Goal: Task Accomplishment & Management: Manage account settings

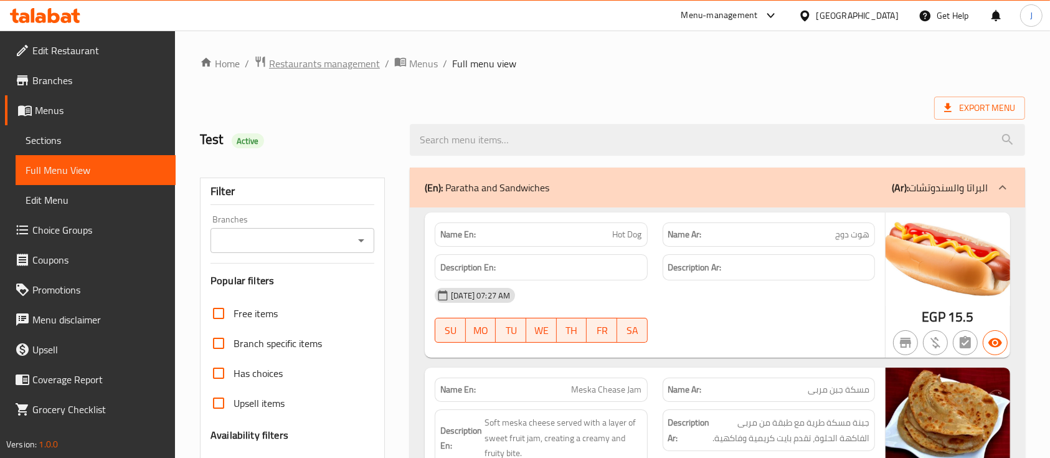
click at [314, 65] on span "Restaurants management" at bounding box center [324, 63] width 111 height 15
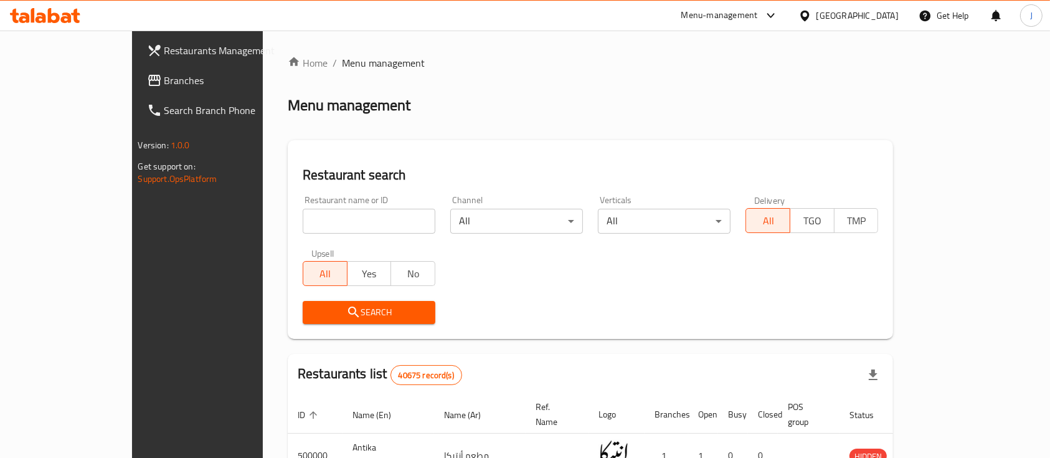
click at [295, 235] on div "Restaurant name or ID Restaurant name or ID" at bounding box center [369, 214] width 148 height 53
click at [303, 218] on input "search" at bounding box center [369, 221] width 133 height 25
type input "test"
click button "Search" at bounding box center [369, 312] width 133 height 23
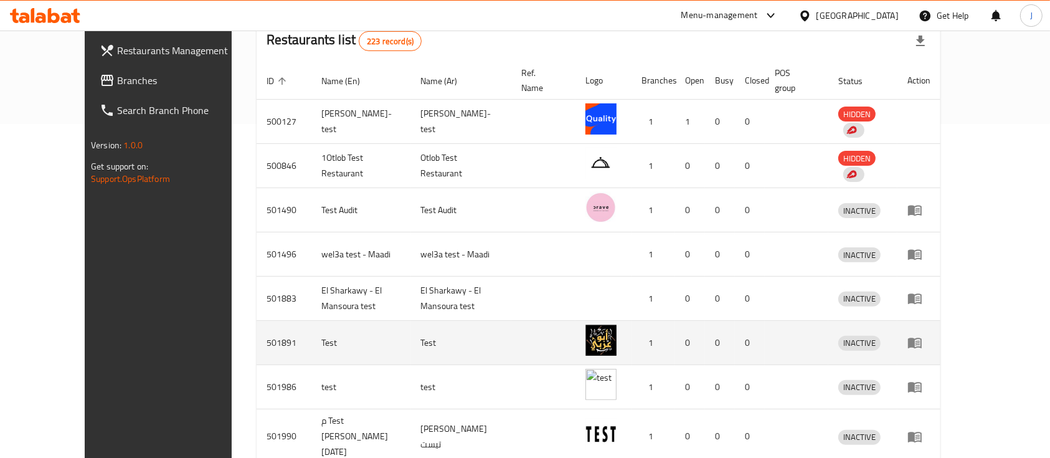
scroll to position [441, 0]
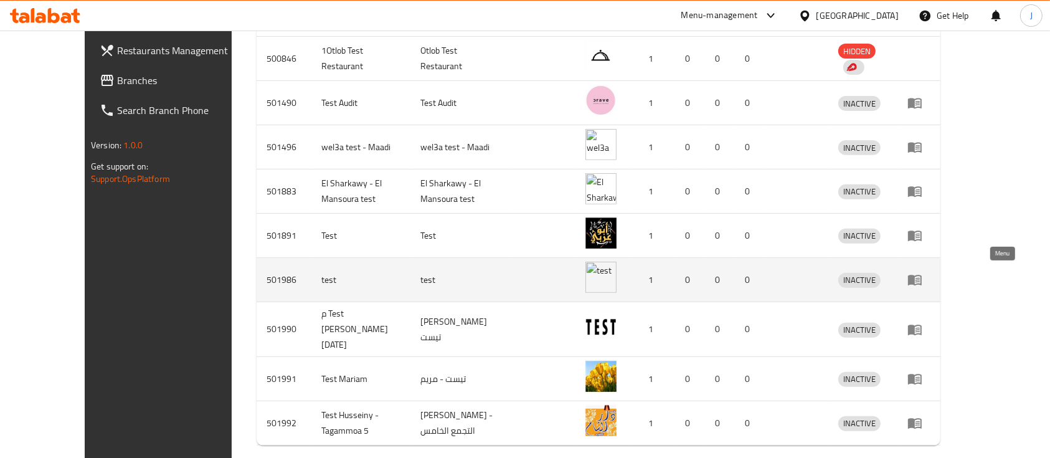
click at [931, 276] on link "enhanced table" at bounding box center [919, 279] width 23 height 15
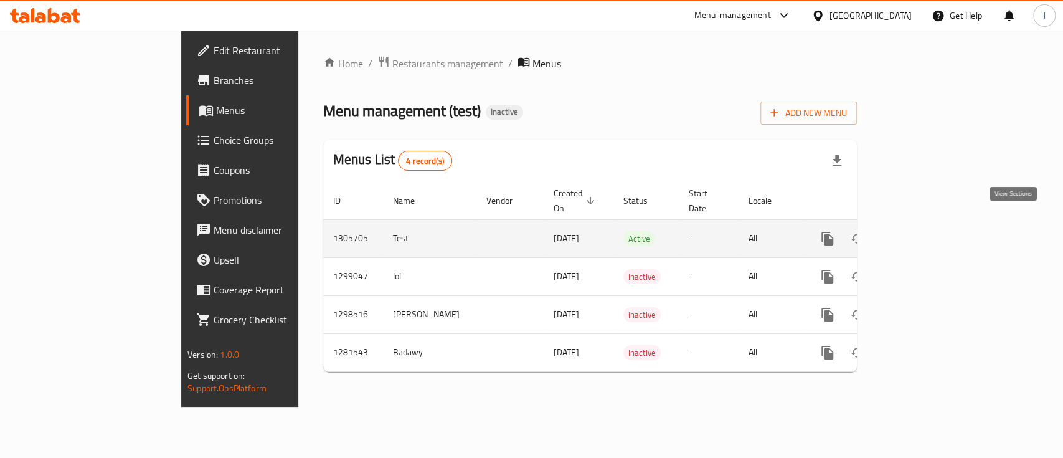
click at [925, 231] on icon "enhanced table" at bounding box center [917, 238] width 15 height 15
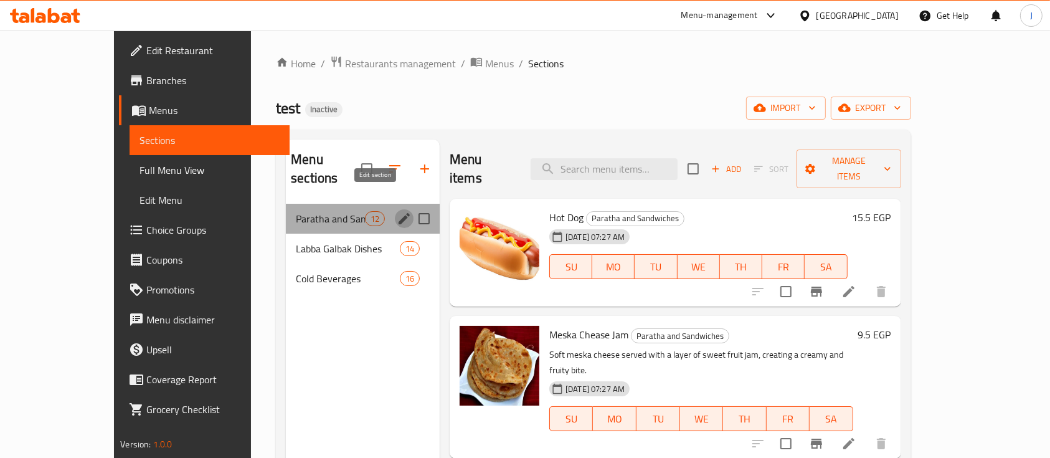
click at [397, 211] on icon "edit" at bounding box center [404, 218] width 15 height 15
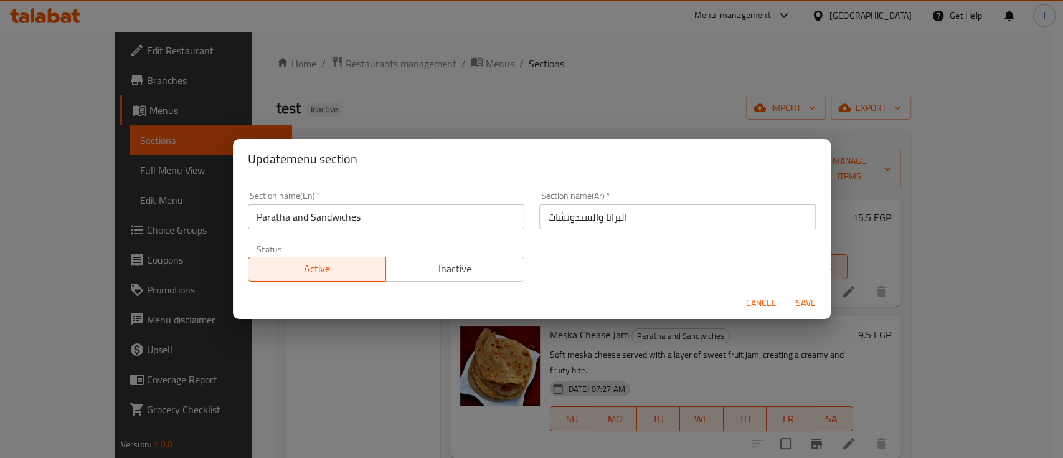
click at [485, 350] on div "Update menu section Section name(En)   * Paratha and Sandwiches Section name(En…" at bounding box center [531, 229] width 1063 height 458
click at [761, 297] on span "Cancel" at bounding box center [761, 303] width 30 height 16
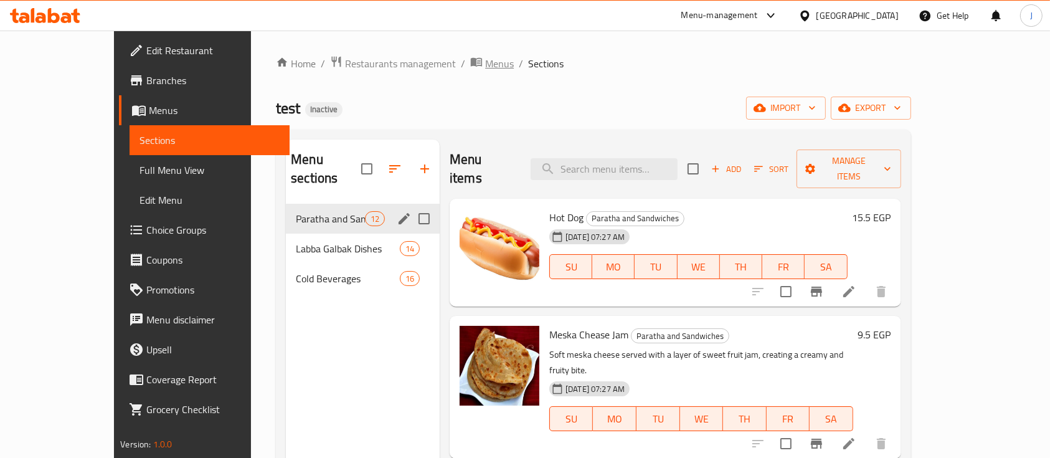
click at [485, 67] on span "Menus" at bounding box center [499, 63] width 29 height 15
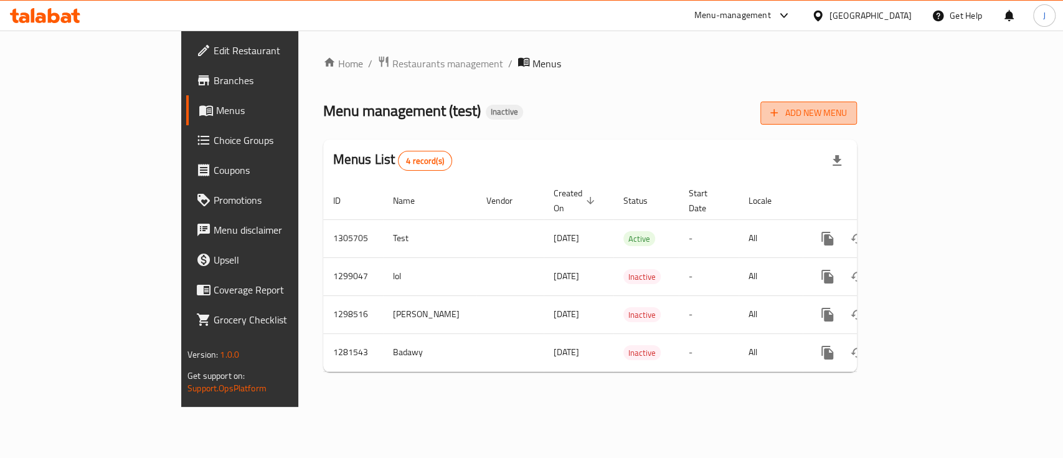
click at [847, 119] on span "Add New Menu" at bounding box center [809, 113] width 77 height 16
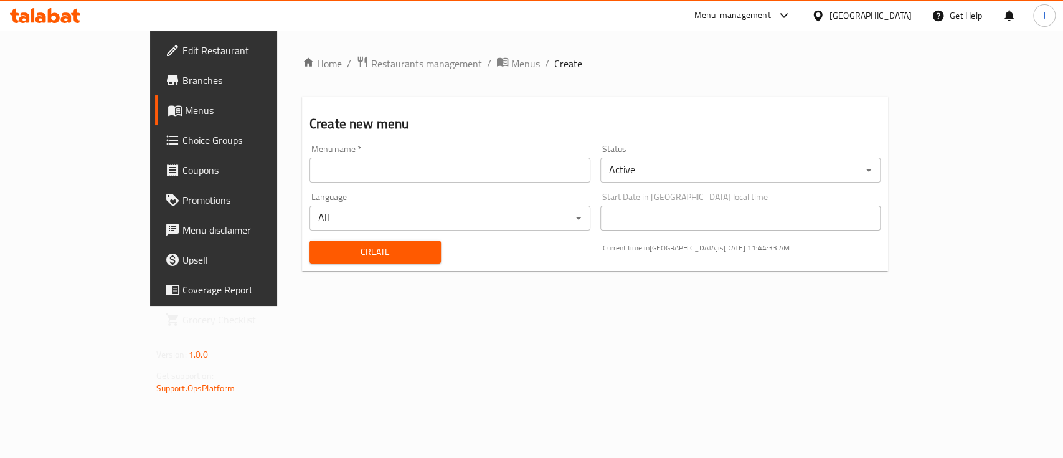
click at [671, 175] on body "​ Menu-management [GEOGRAPHIC_DATA] Get Help J Edit Restaurant Branches Menus C…" at bounding box center [531, 244] width 1063 height 427
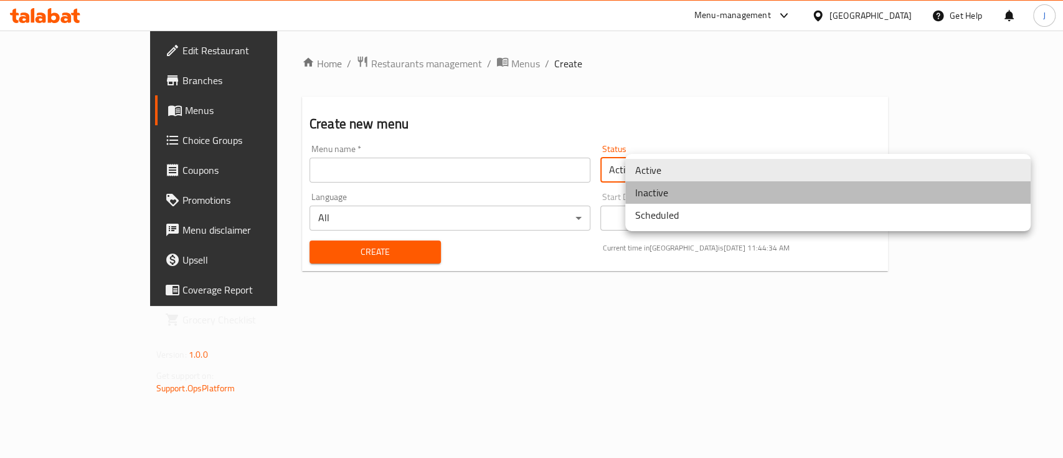
click at [665, 192] on li "Inactive" at bounding box center [828, 192] width 406 height 22
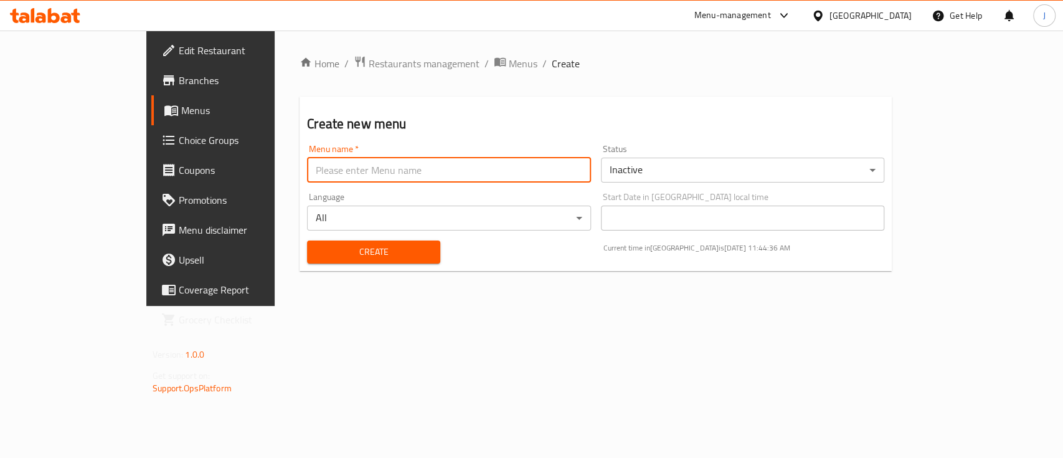
click at [307, 181] on input "text" at bounding box center [448, 170] width 283 height 25
type input "photo"
click at [317, 251] on span "Create" at bounding box center [373, 252] width 113 height 16
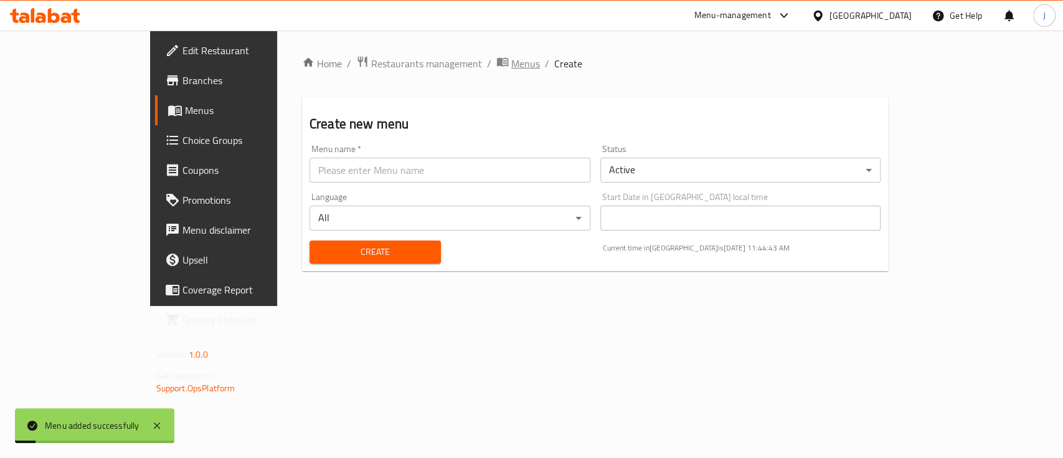
click at [511, 67] on span "Menus" at bounding box center [525, 63] width 29 height 15
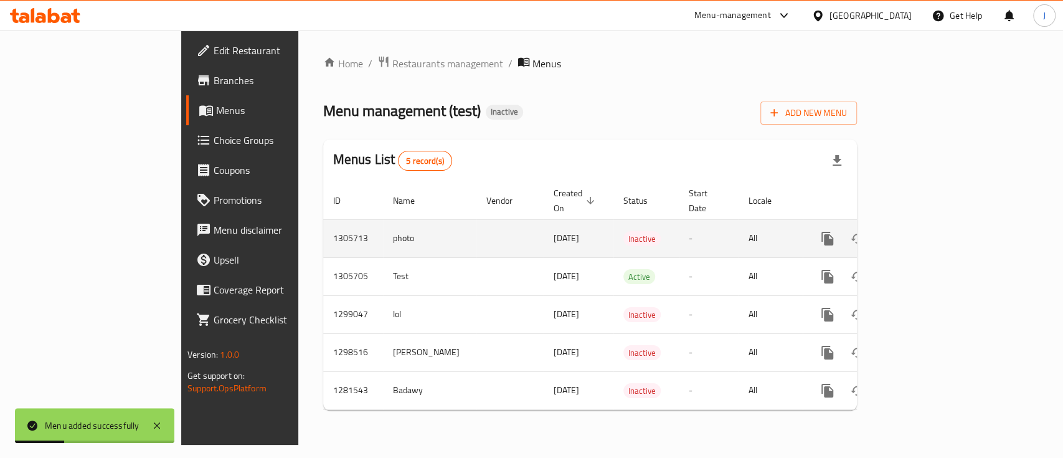
click at [925, 231] on icon "enhanced table" at bounding box center [917, 238] width 15 height 15
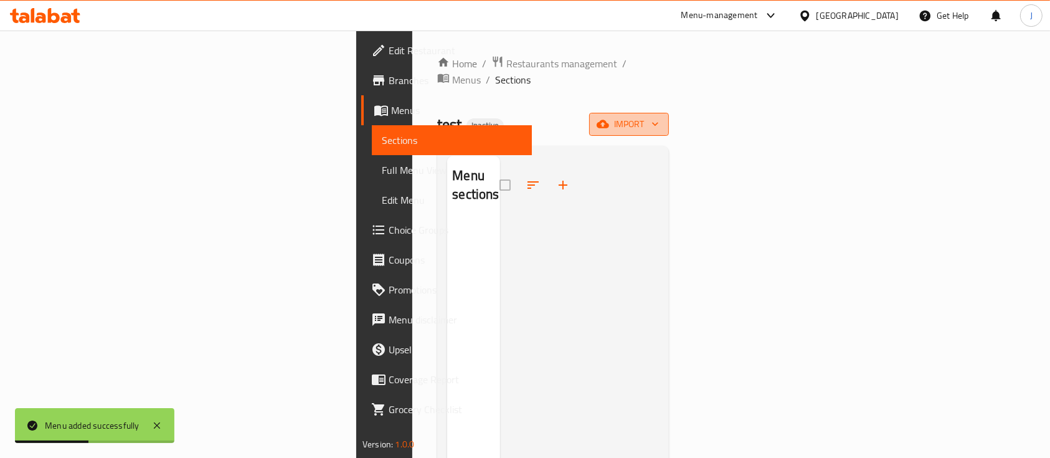
click at [659, 116] on span "import" at bounding box center [629, 124] width 60 height 16
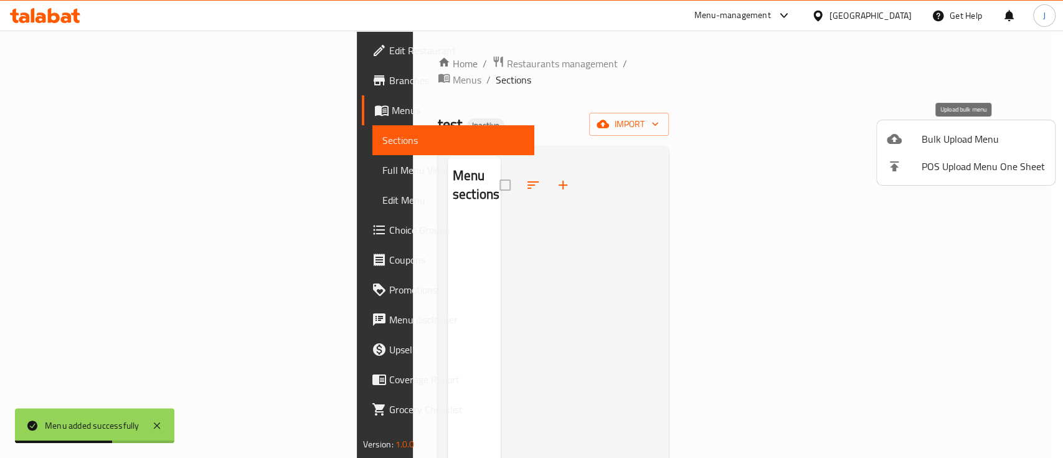
click at [942, 141] on span "Bulk Upload Menu" at bounding box center [983, 138] width 123 height 15
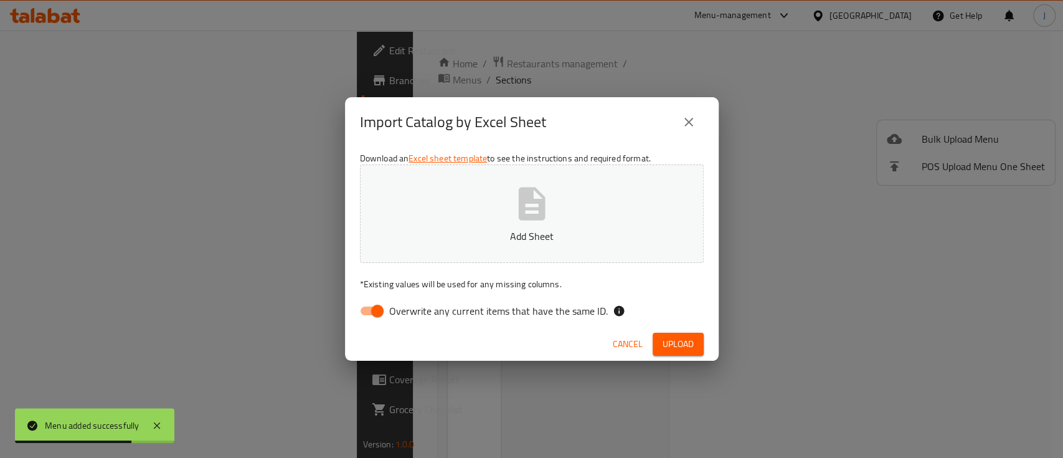
click at [549, 207] on icon "button" at bounding box center [532, 204] width 40 height 40
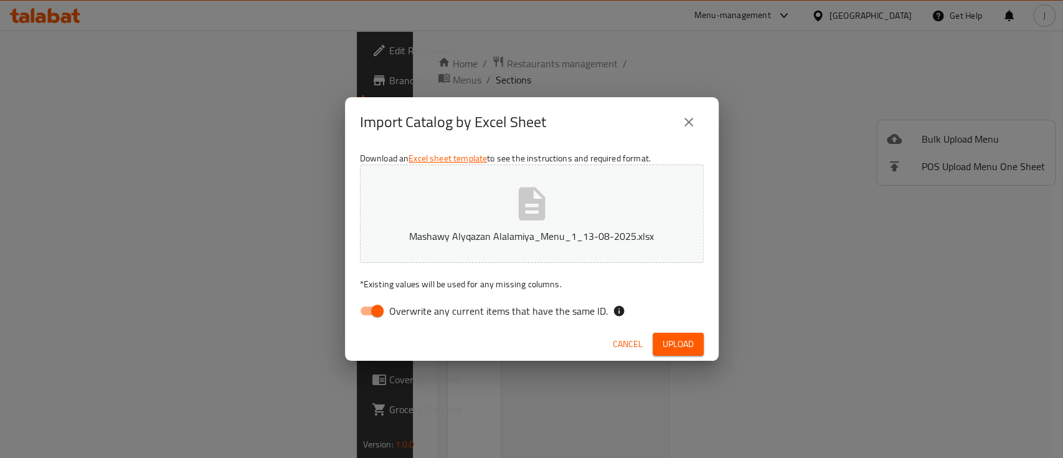
click at [674, 328] on div "Cancel Upload" at bounding box center [532, 344] width 374 height 33
click at [678, 339] on span "Upload" at bounding box center [678, 344] width 31 height 16
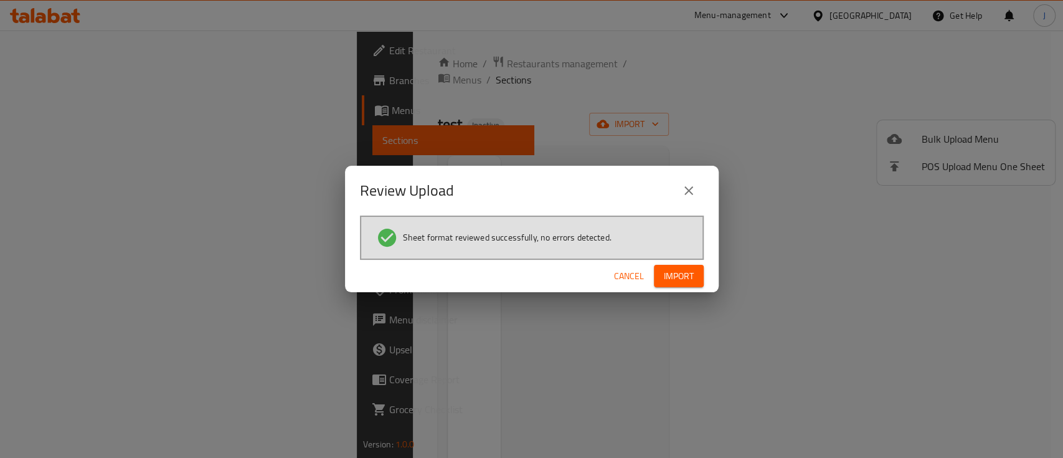
click at [673, 277] on span "Import" at bounding box center [679, 276] width 30 height 16
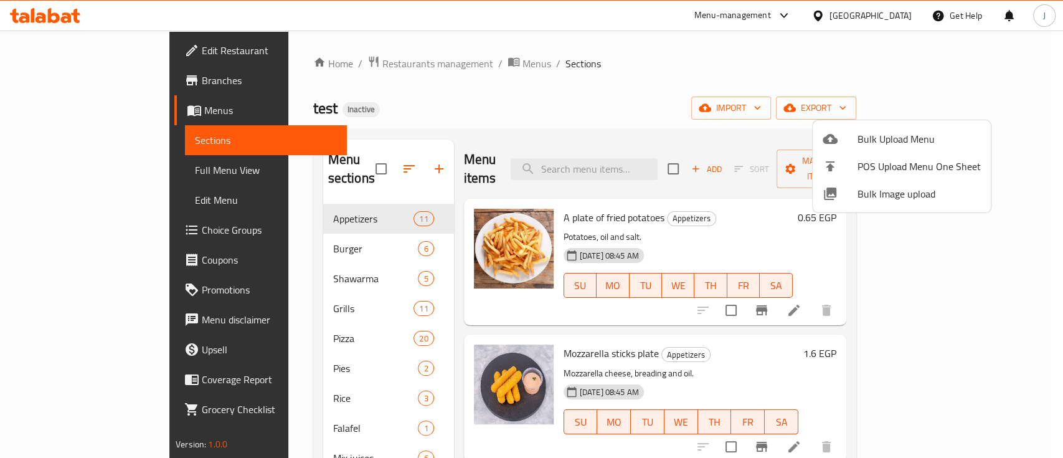
click at [62, 174] on div at bounding box center [531, 229] width 1063 height 458
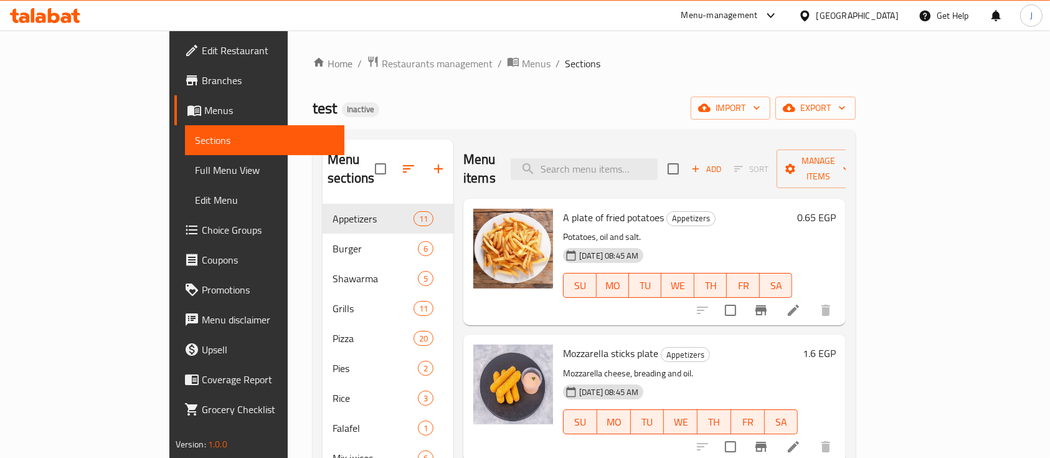
click at [195, 177] on span "Full Menu View" at bounding box center [265, 170] width 140 height 15
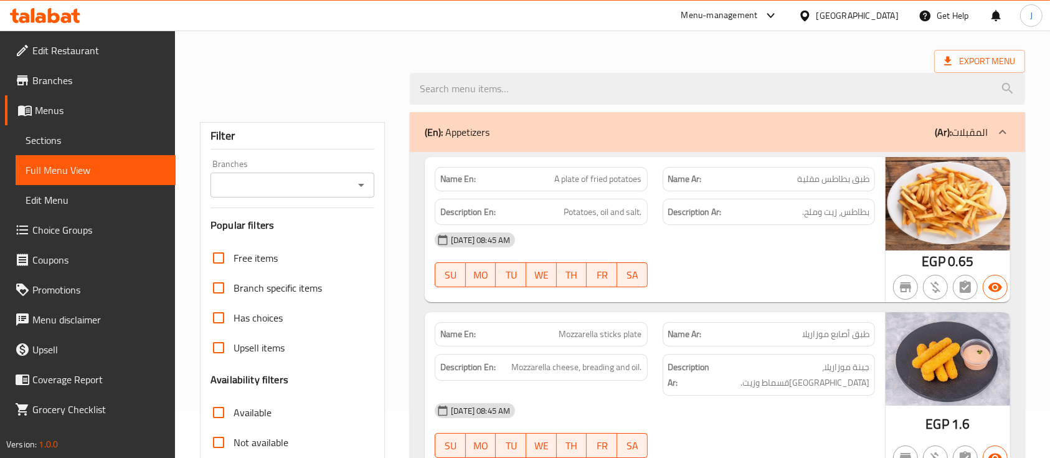
scroll to position [83, 0]
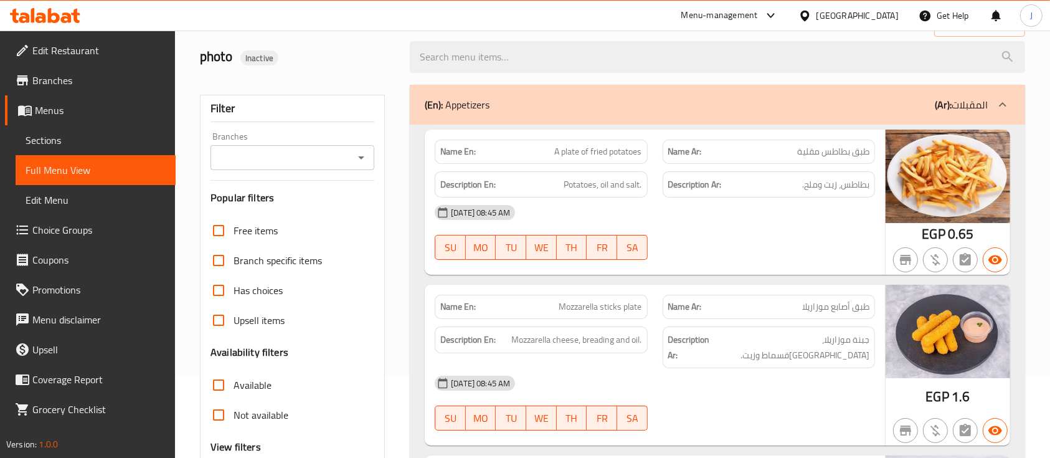
click at [732, 225] on div "[DATE] 08:45 AM" at bounding box center [654, 212] width 455 height 30
click at [840, 149] on span "طبق بطاطس مقلية" at bounding box center [833, 151] width 72 height 13
click at [840, 148] on span "طبق بطاطس مقلية" at bounding box center [833, 151] width 72 height 13
copy span "بطاطس"
click at [840, 147] on span "طبق بطاطس مقلية" at bounding box center [833, 151] width 72 height 13
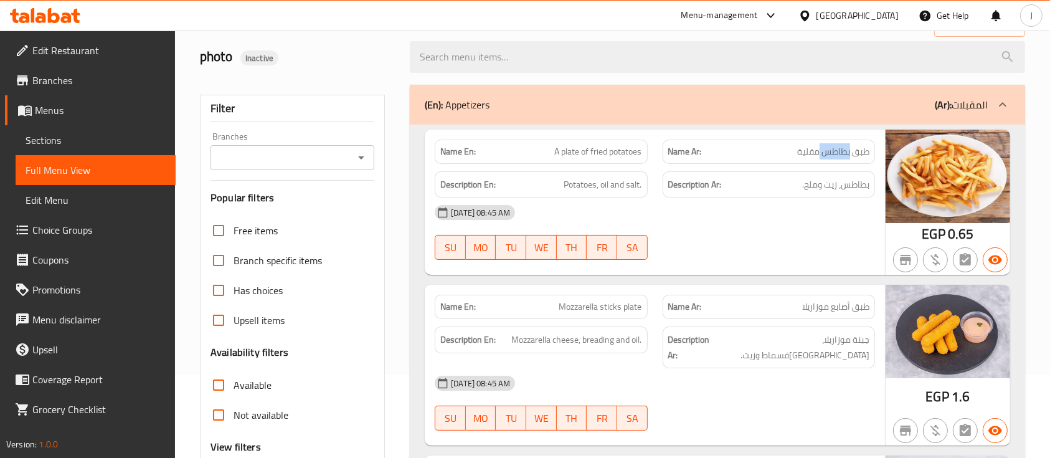
click at [840, 147] on span "طبق بطاطس مقلية" at bounding box center [833, 151] width 72 height 13
click at [759, 204] on div "[DATE] 08:45 AM" at bounding box center [654, 212] width 455 height 30
click at [618, 151] on span "A plate of fried potatoes" at bounding box center [598, 151] width 87 height 13
copy span "potatoes"
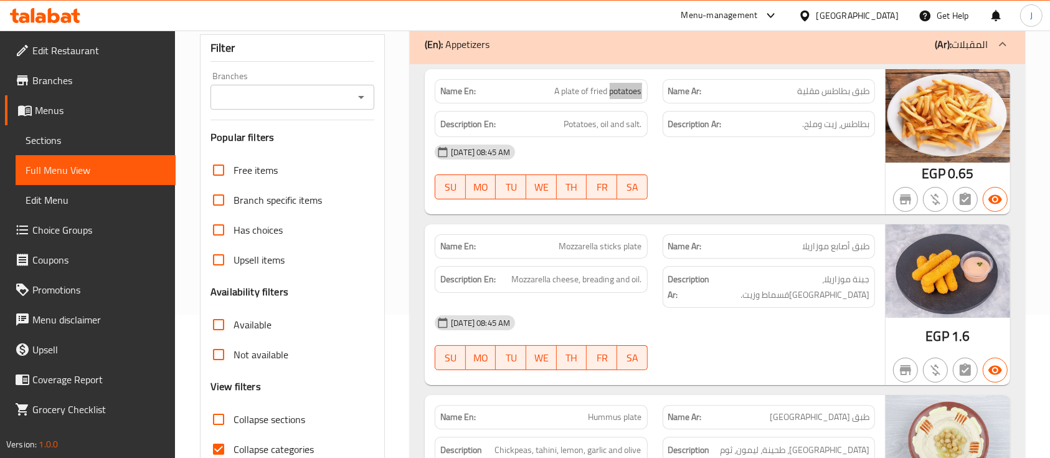
scroll to position [166, 0]
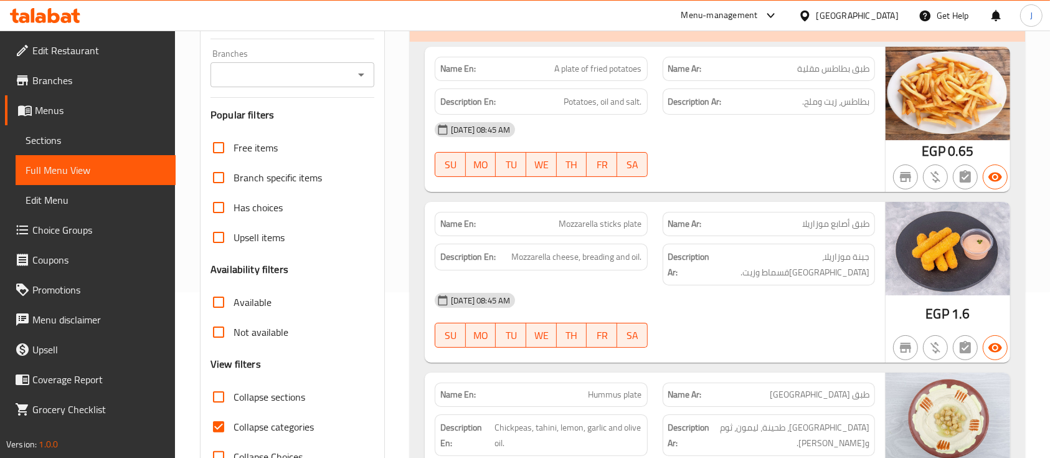
click at [589, 227] on span "Mozzarella sticks plate" at bounding box center [600, 223] width 83 height 13
copy span "Mozzarella"
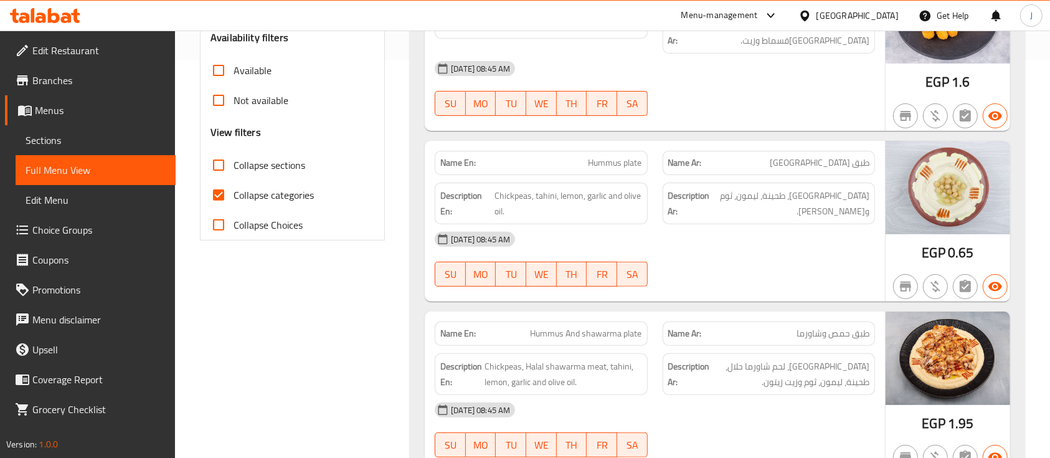
scroll to position [415, 0]
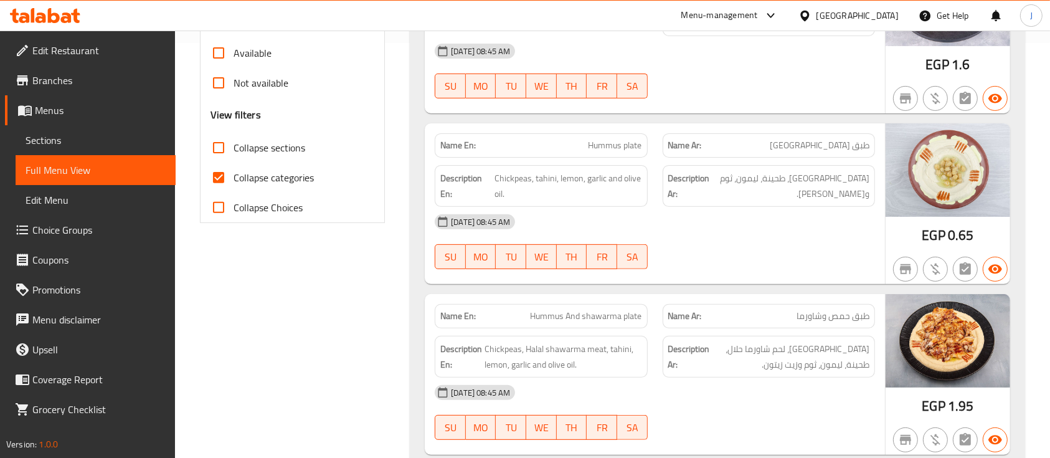
click at [602, 139] on span "Hummus plate" at bounding box center [616, 145] width 54 height 13
copy span "Hummus"
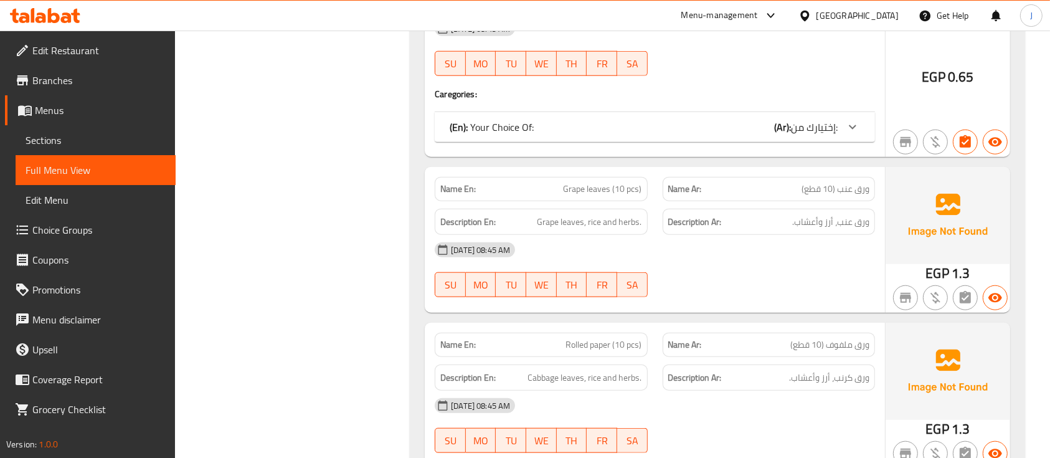
scroll to position [1329, 0]
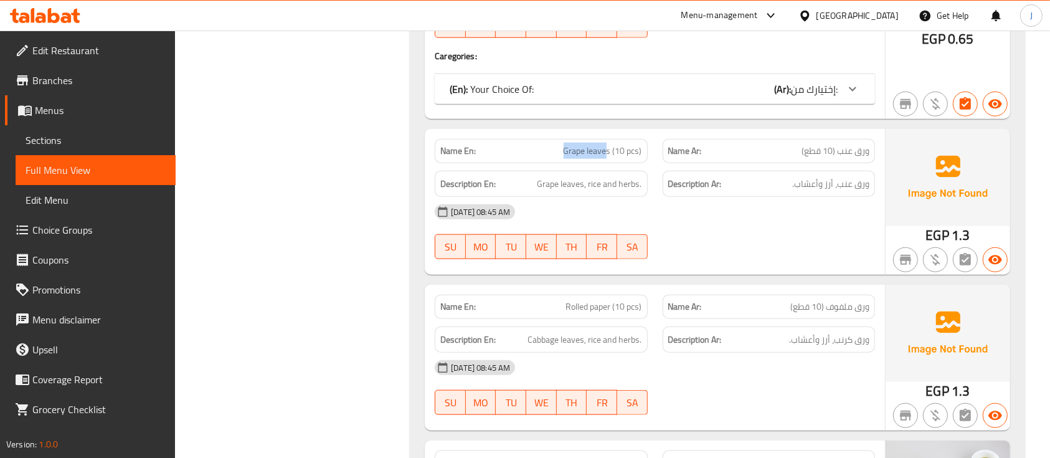
drag, startPoint x: 561, startPoint y: 117, endPoint x: 608, endPoint y: 119, distance: 47.4
click at [608, 145] on p "Name En: Grape leaves (10 pcs)" at bounding box center [540, 151] width 201 height 13
copy span "Grape leave"
click at [592, 171] on div "Description En: Grape leaves, rice and herbs." at bounding box center [541, 184] width 212 height 27
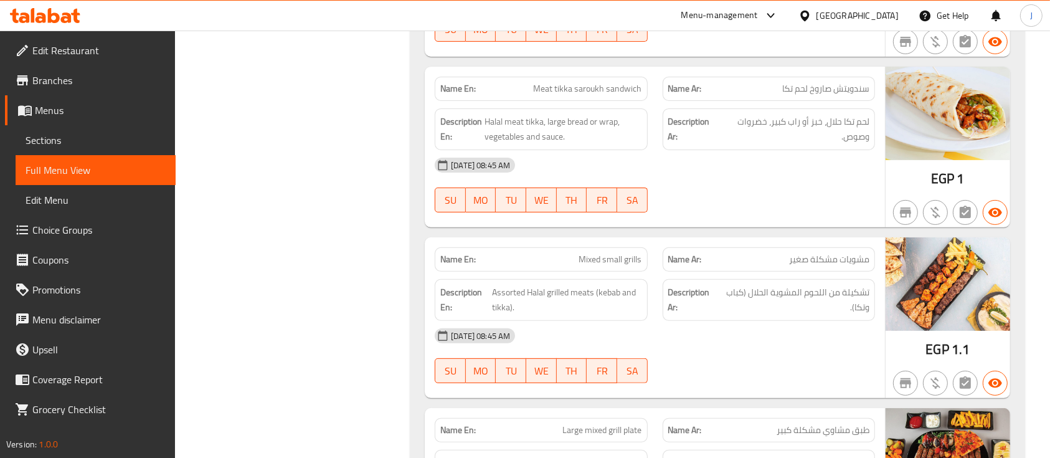
scroll to position [5066, 0]
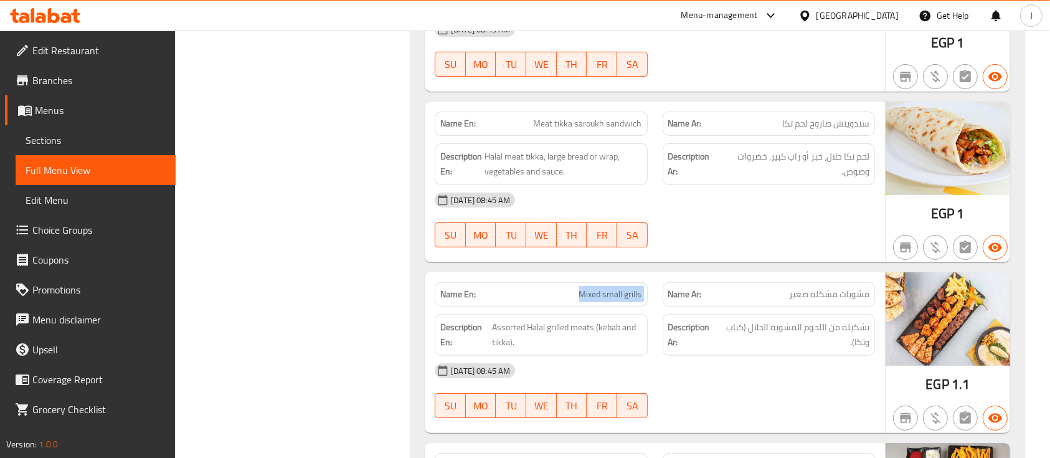
copy span "Mixed small grills"
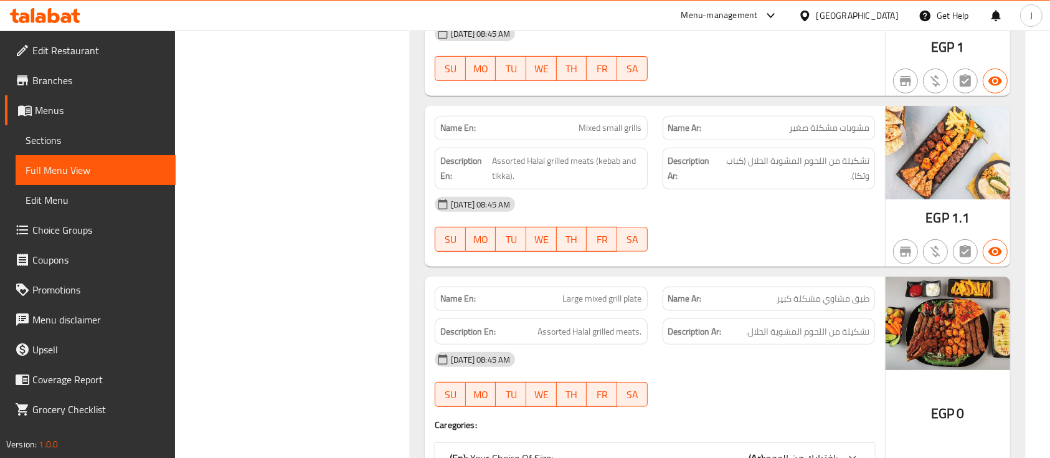
copy span "Large mixed grill plate"
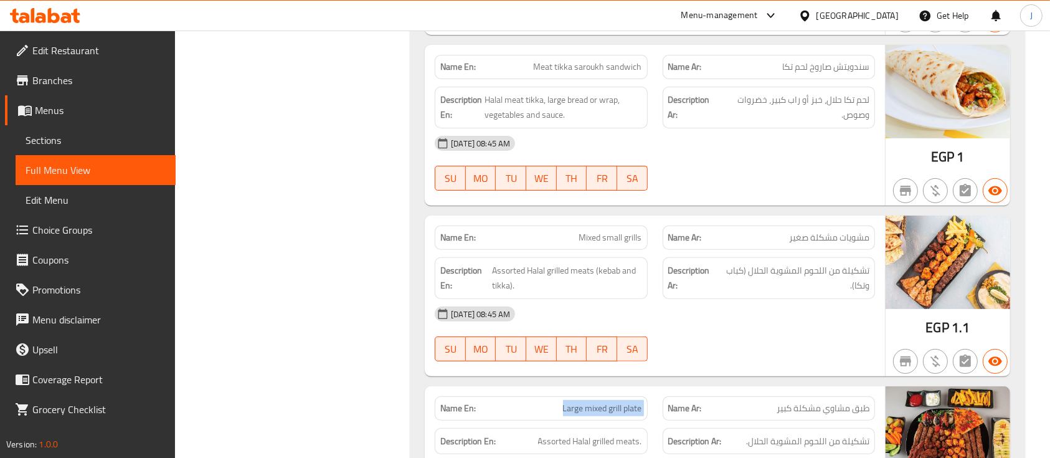
scroll to position [5149, 0]
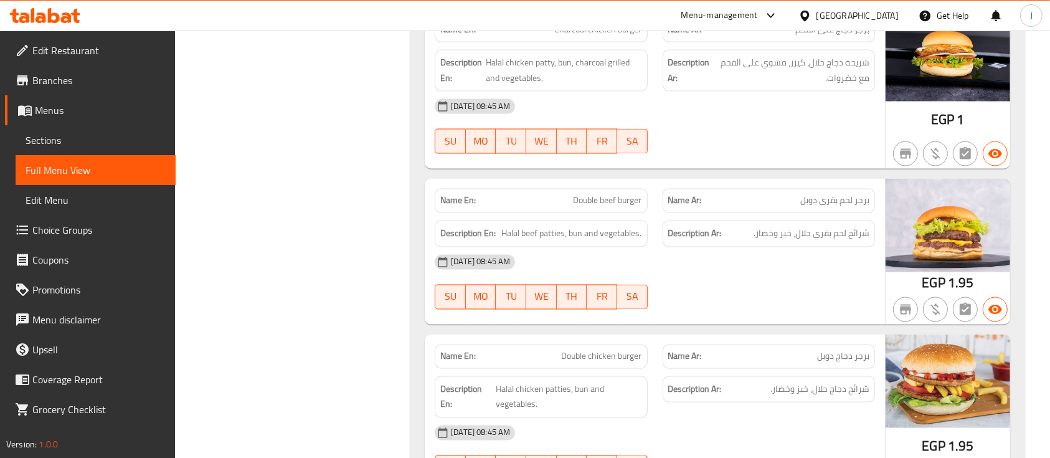
scroll to position [2342, 0]
copy span "Double chicken burger"
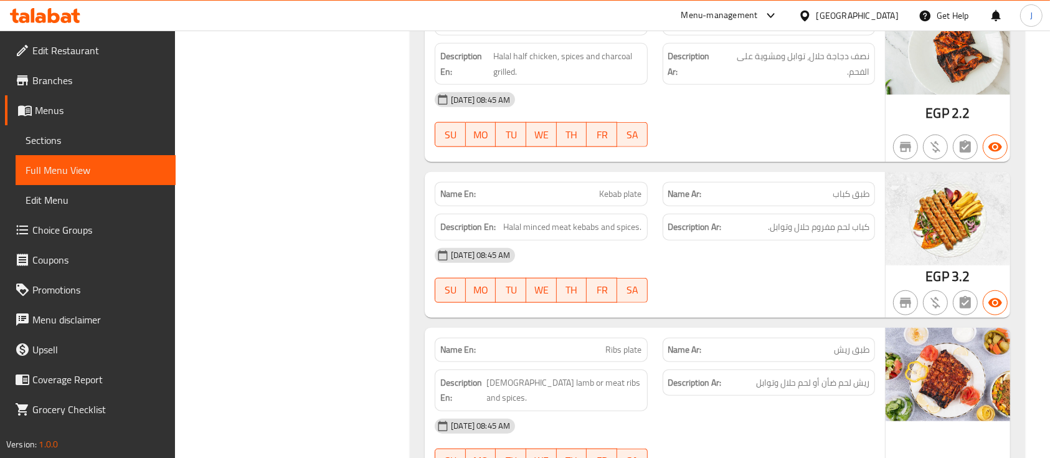
scroll to position [6079, 0]
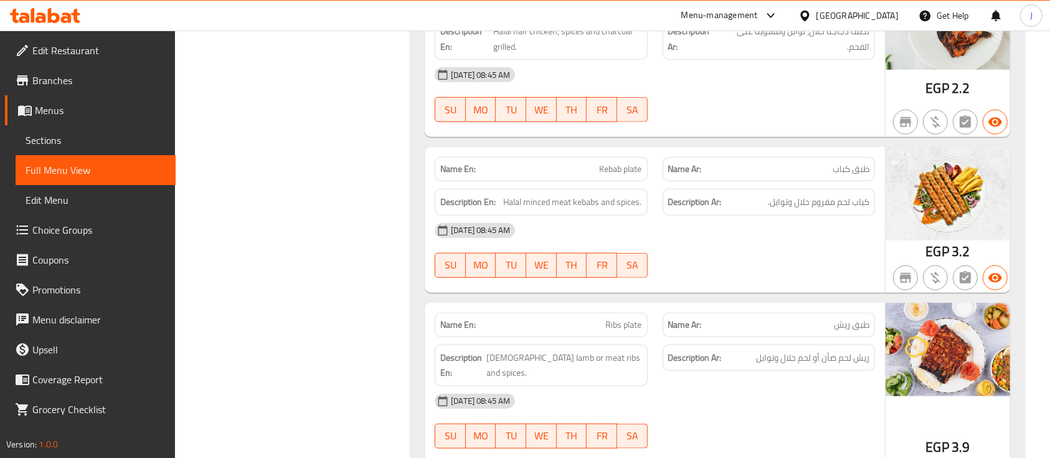
copy span "Kebab plate"
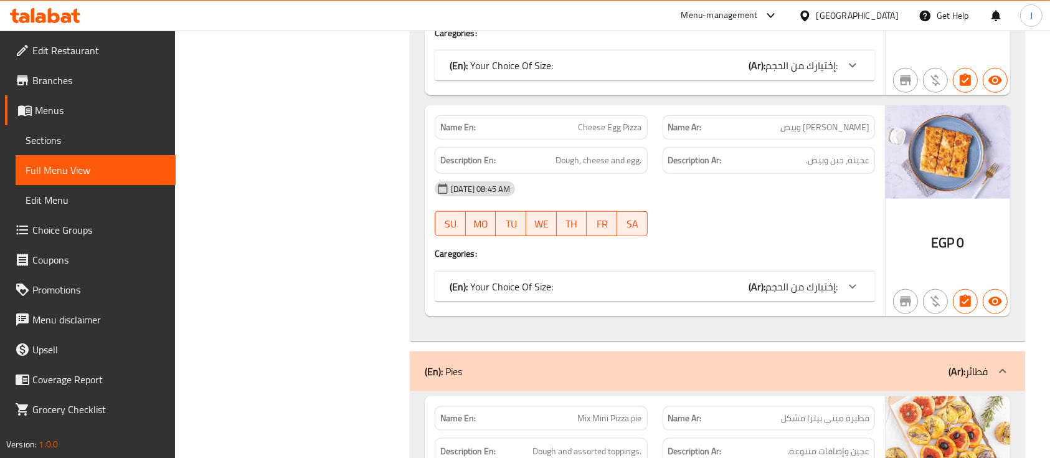
scroll to position [10896, 0]
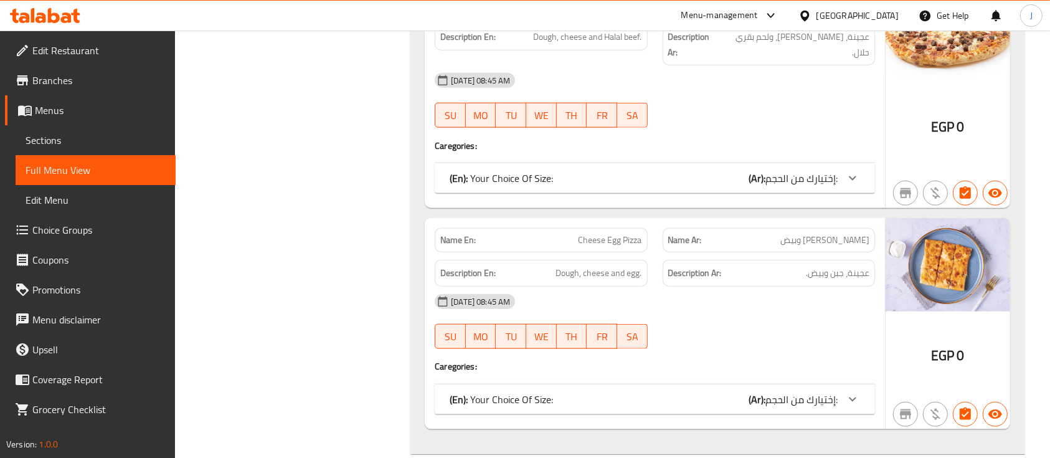
click at [606, 234] on span "Cheese Egg Pizza" at bounding box center [611, 240] width 64 height 13
copy span "Cheese Egg Pizza"
click at [904, 260] on div "EGP 0" at bounding box center [948, 323] width 125 height 211
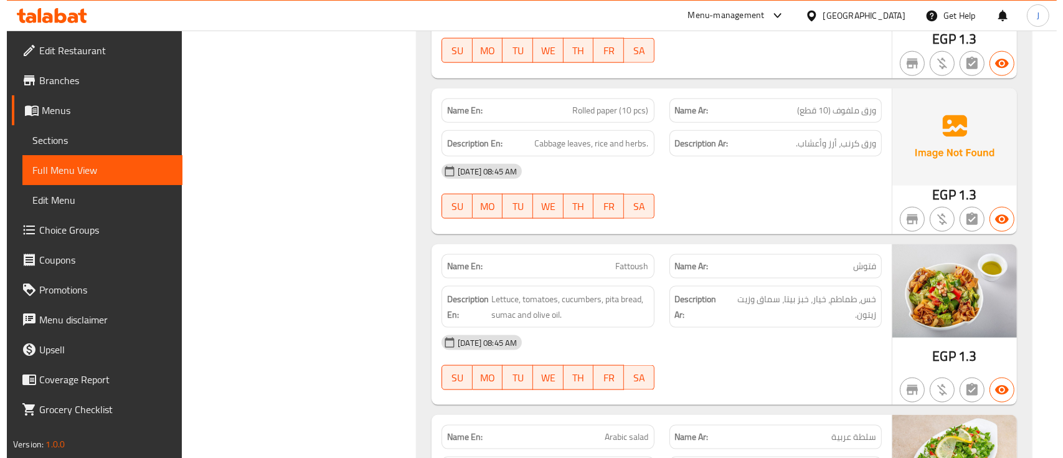
scroll to position [0, 0]
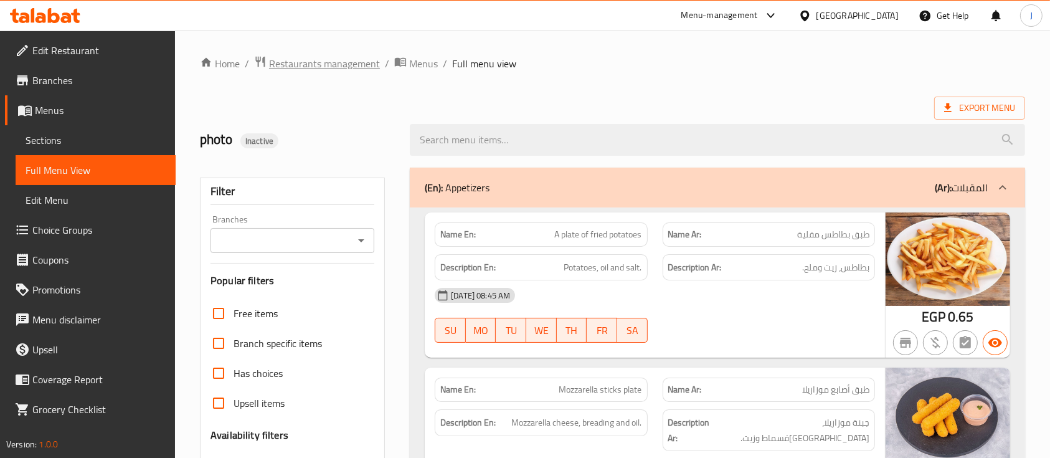
click at [298, 58] on span "Restaurants management" at bounding box center [324, 63] width 111 height 15
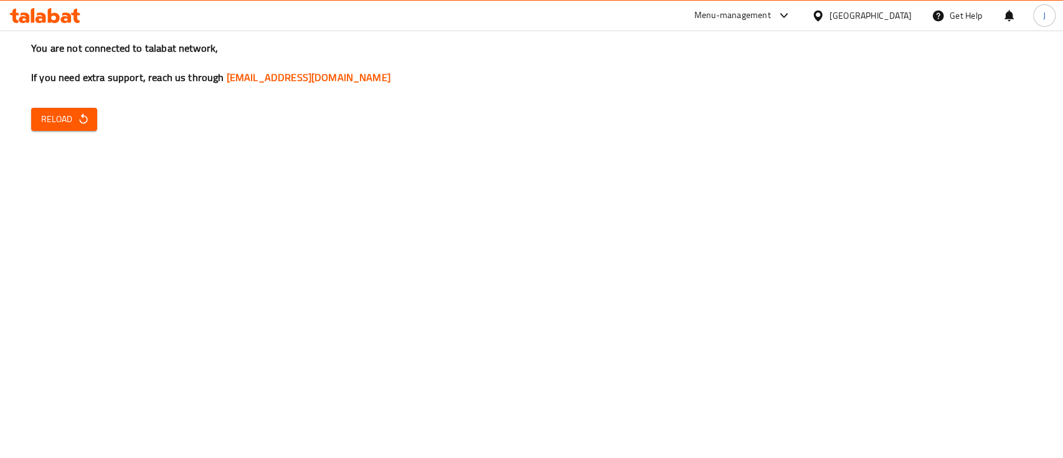
click at [70, 116] on span "Reload" at bounding box center [64, 119] width 46 height 16
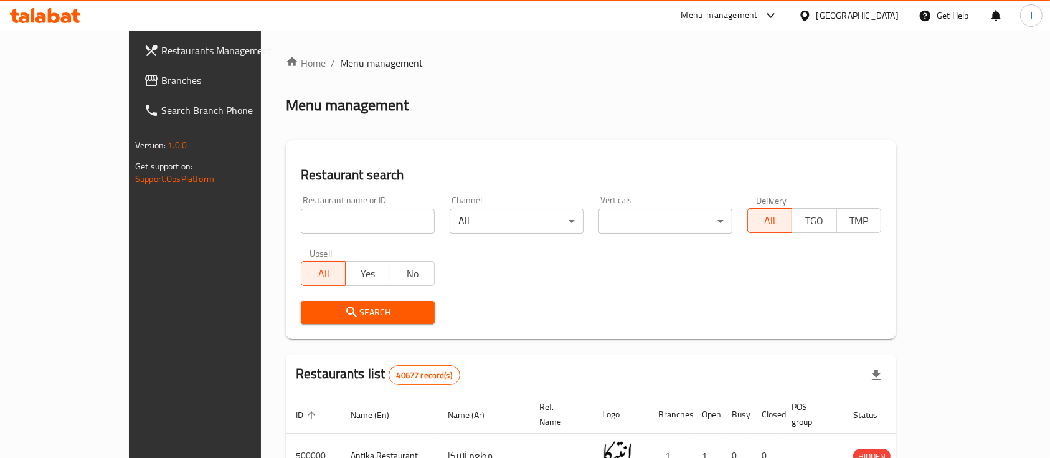
click at [301, 227] on input "search" at bounding box center [368, 221] width 134 height 25
paste input "615747"
type input "615747"
click button "Search" at bounding box center [368, 312] width 134 height 23
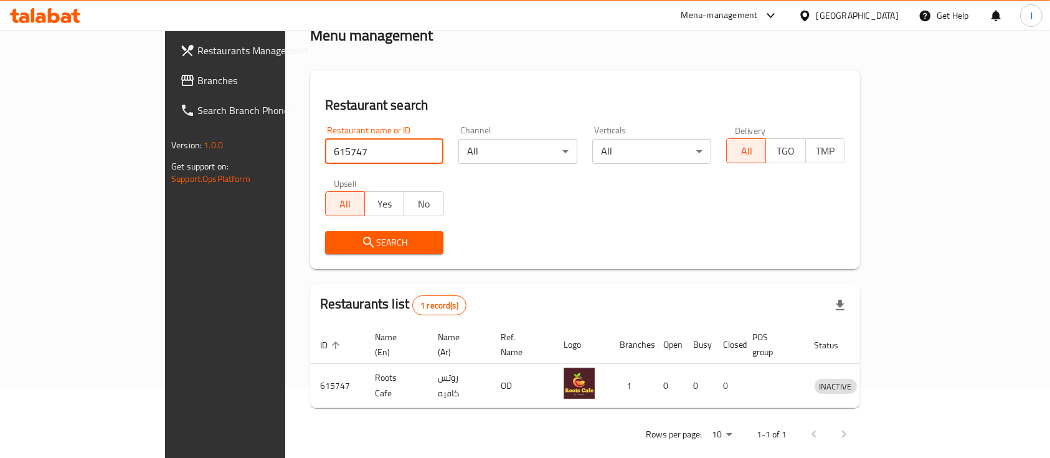
scroll to position [73, 0]
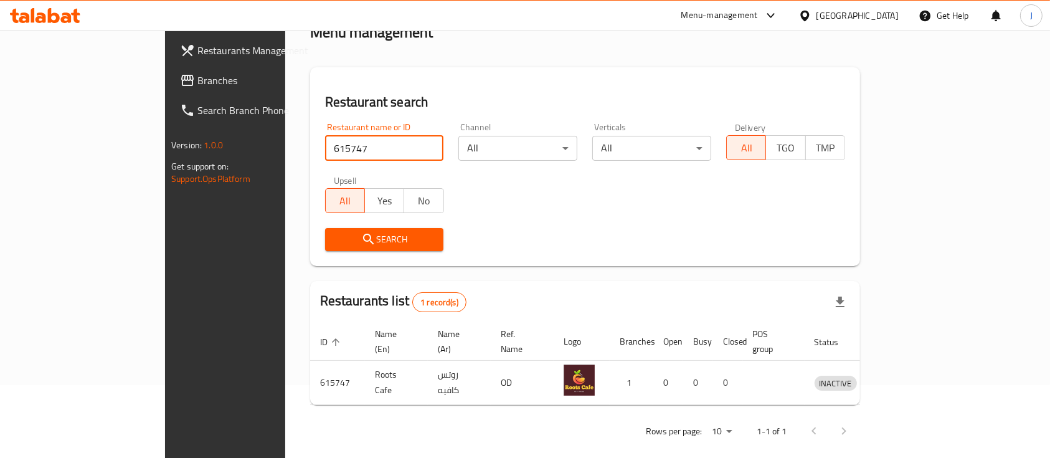
click at [197, 75] on span "Branches" at bounding box center [263, 80] width 133 height 15
